Goal: Find specific page/section: Find specific page/section

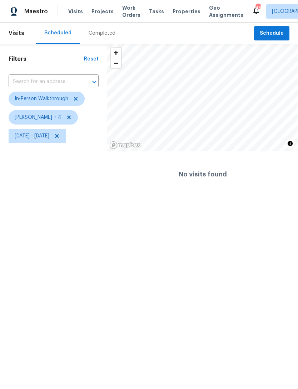
click at [253, 157] on div "No visits found" at bounding box center [202, 174] width 191 height 46
click at [174, 10] on span "Properties" at bounding box center [187, 11] width 28 height 7
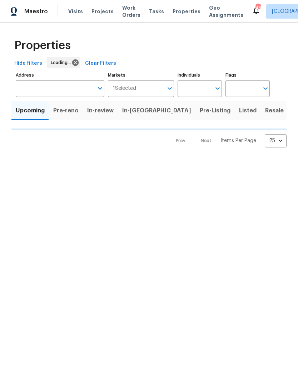
click at [186, 93] on input "Individuals" at bounding box center [195, 88] width 34 height 17
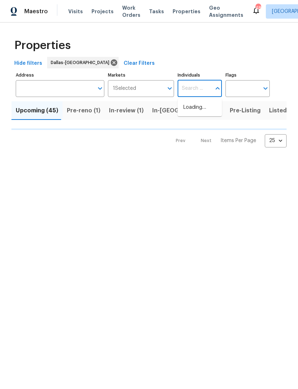
click at [211, 80] on input "Individuals" at bounding box center [195, 88] width 34 height 17
click at [208, 92] on input "Individuals" at bounding box center [195, 88] width 34 height 17
click at [205, 94] on input "Individuals" at bounding box center [195, 88] width 34 height 17
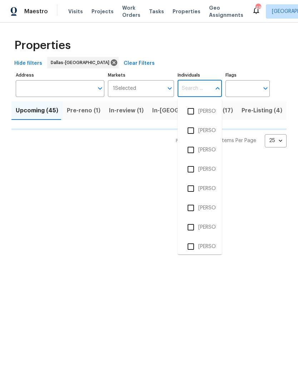
type input "a"
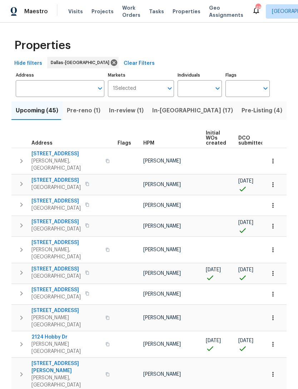
click at [201, 88] on input "Individuals" at bounding box center [195, 88] width 34 height 17
type input "[PERSON_NAME]"
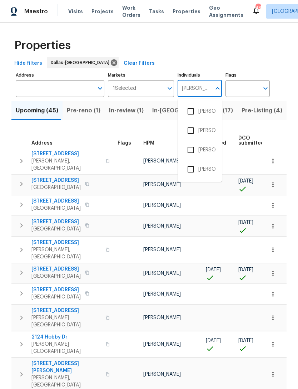
click at [209, 111] on li "[PERSON_NAME]" at bounding box center [200, 111] width 33 height 15
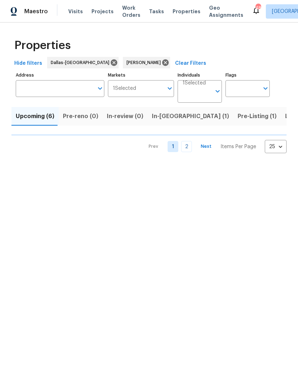
click at [166, 119] on span "In-[GEOGRAPHIC_DATA] (1)" at bounding box center [190, 116] width 77 height 10
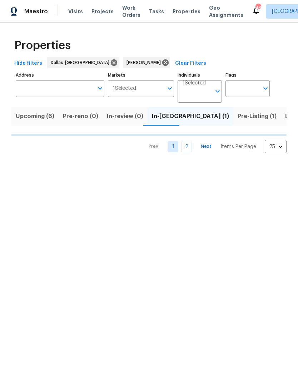
click at [38, 116] on span "Upcoming (6)" at bounding box center [35, 116] width 39 height 10
